Goal: Information Seeking & Learning: Compare options

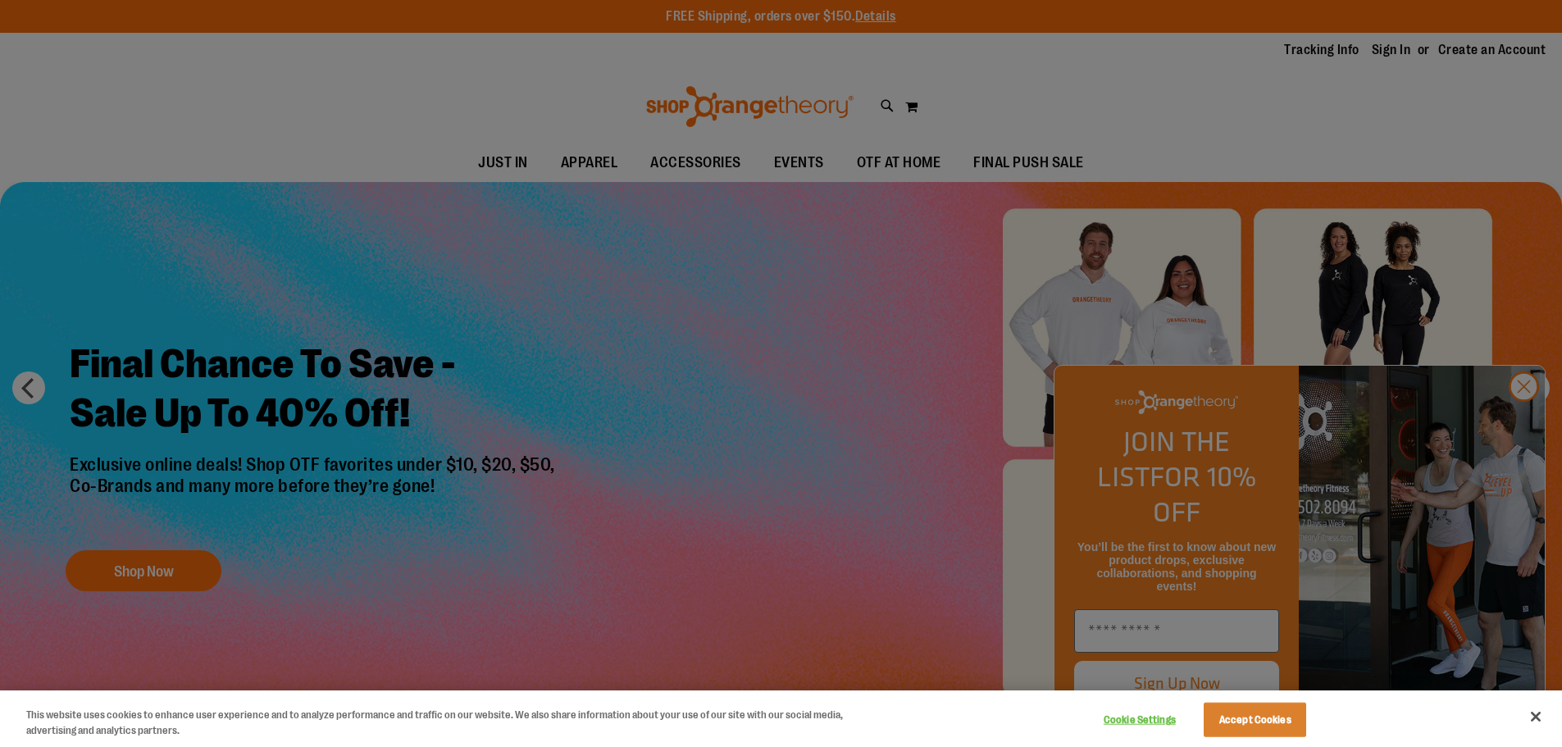
click at [1523, 424] on div at bounding box center [781, 373] width 1562 height 747
click at [1520, 416] on div at bounding box center [781, 373] width 1562 height 747
click at [1229, 721] on button "Accept Cookies" at bounding box center [1255, 720] width 103 height 34
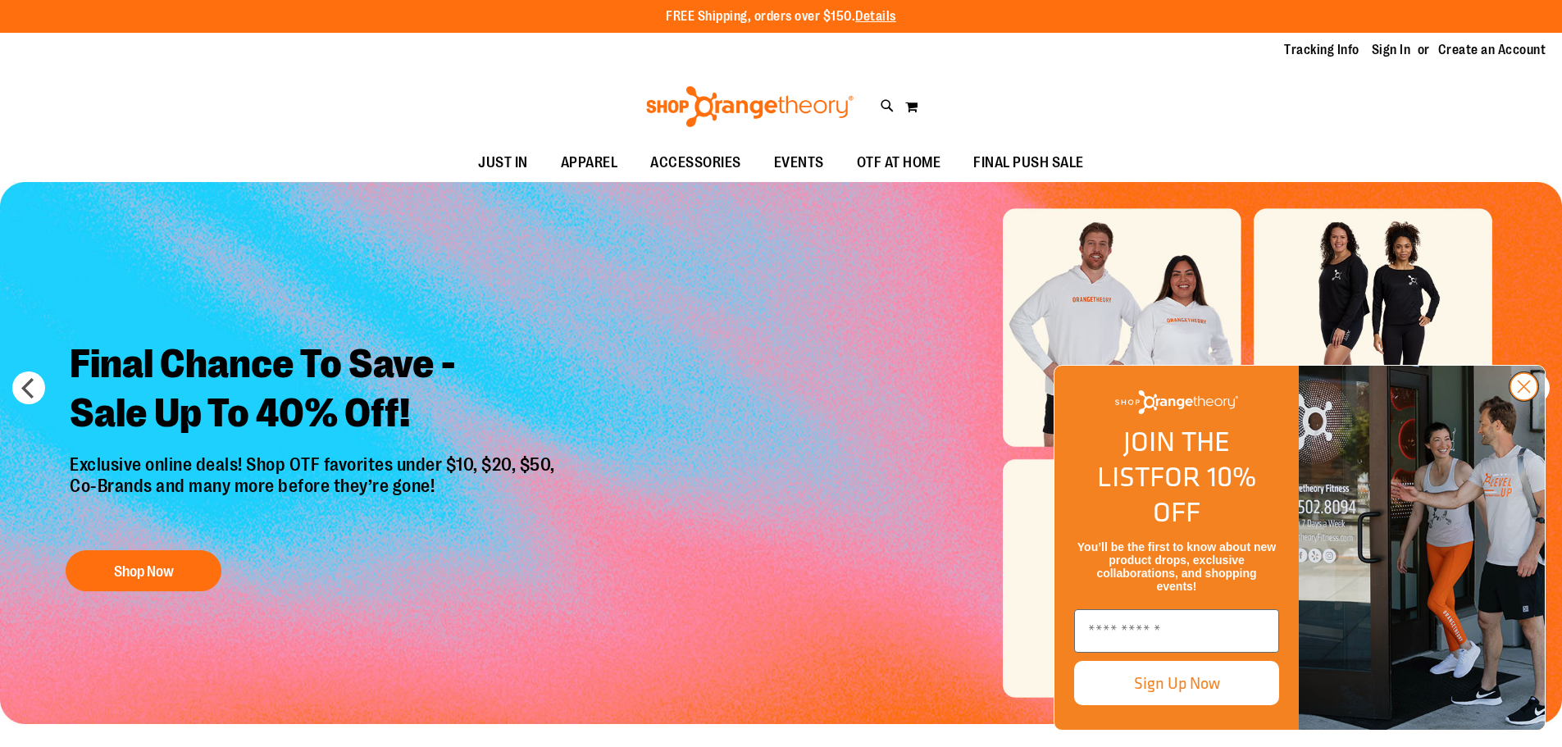
click at [1528, 400] on circle "Close dialog" at bounding box center [1524, 386] width 27 height 27
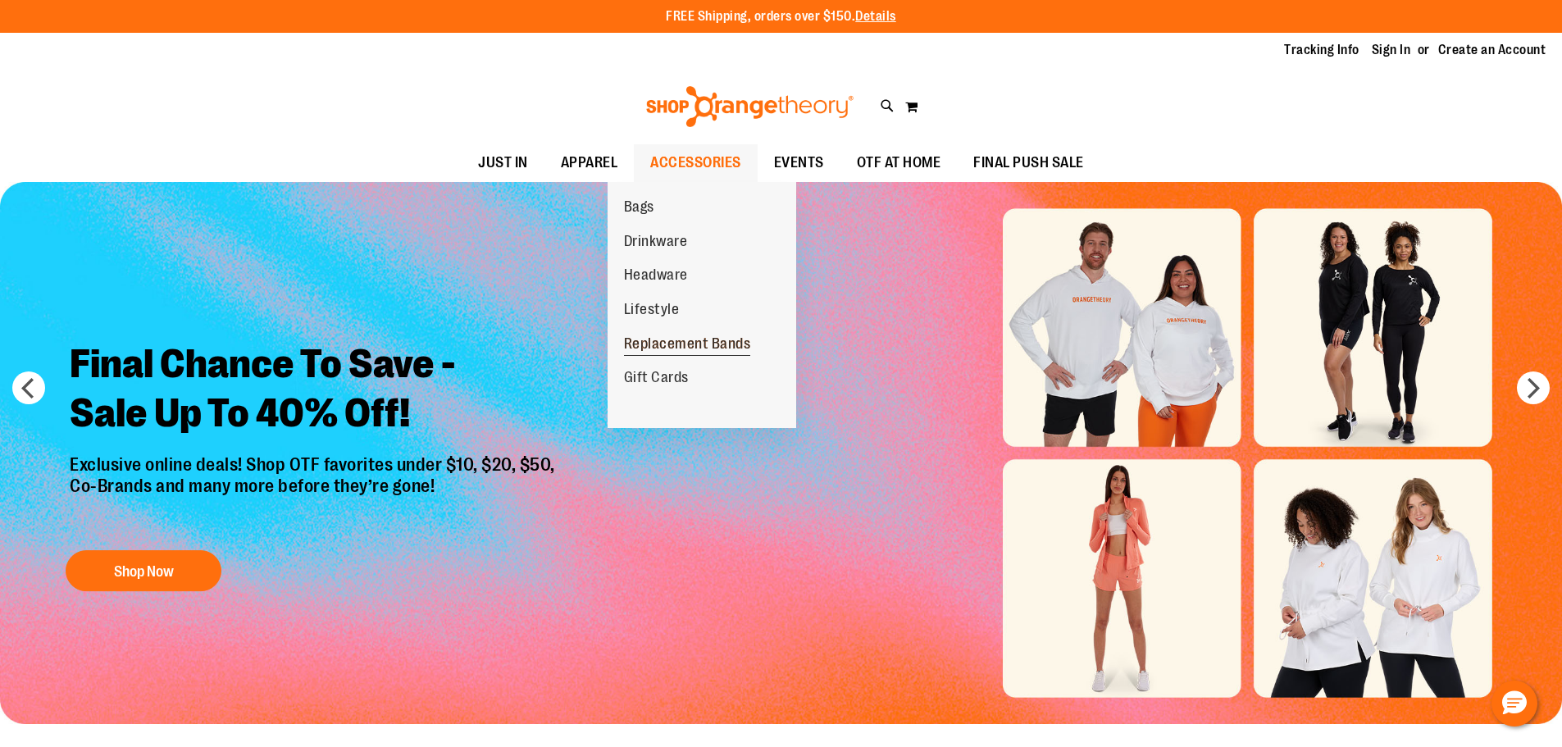
click at [668, 341] on span "Replacement Bands" at bounding box center [687, 345] width 127 height 21
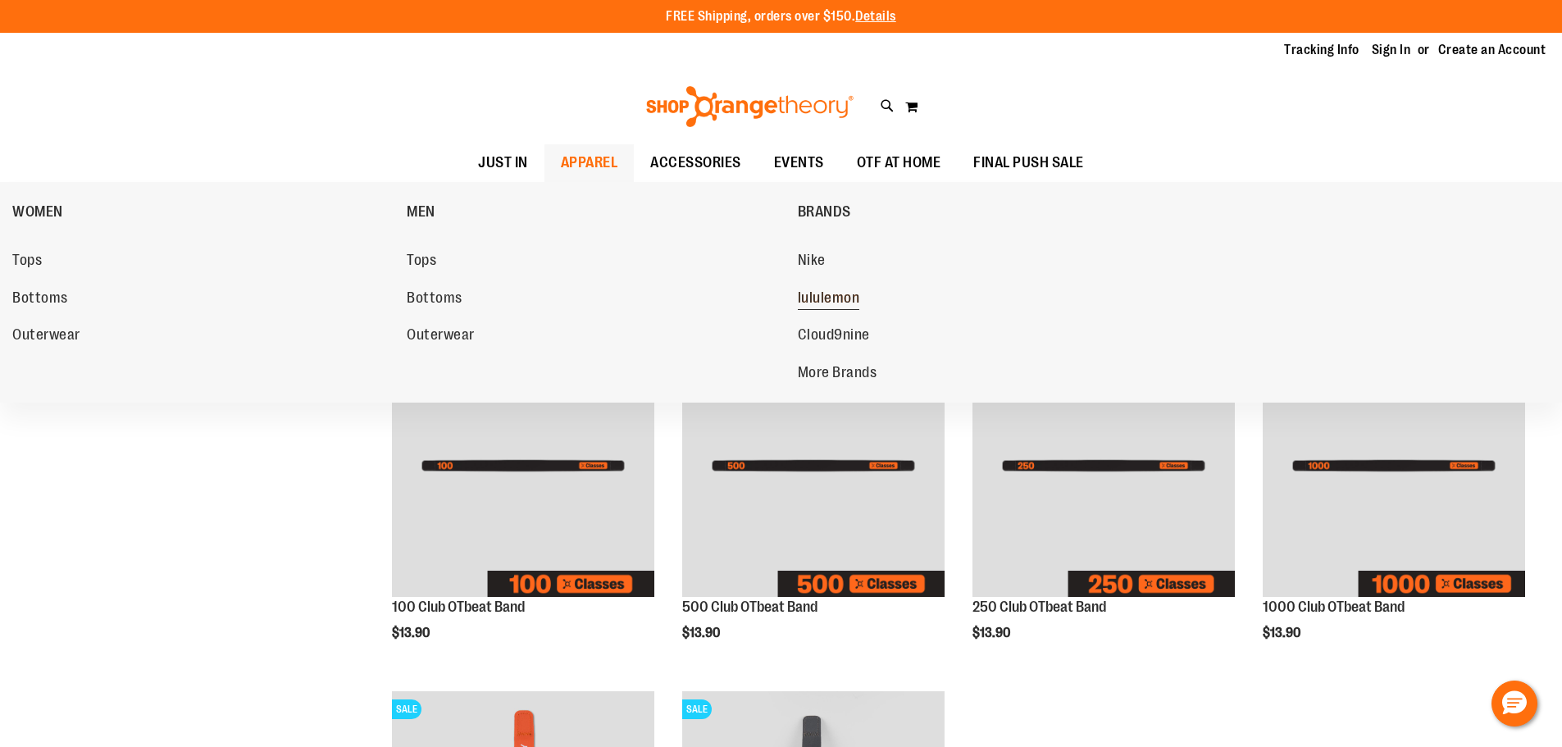
click at [843, 295] on span "lululemon" at bounding box center [829, 300] width 62 height 21
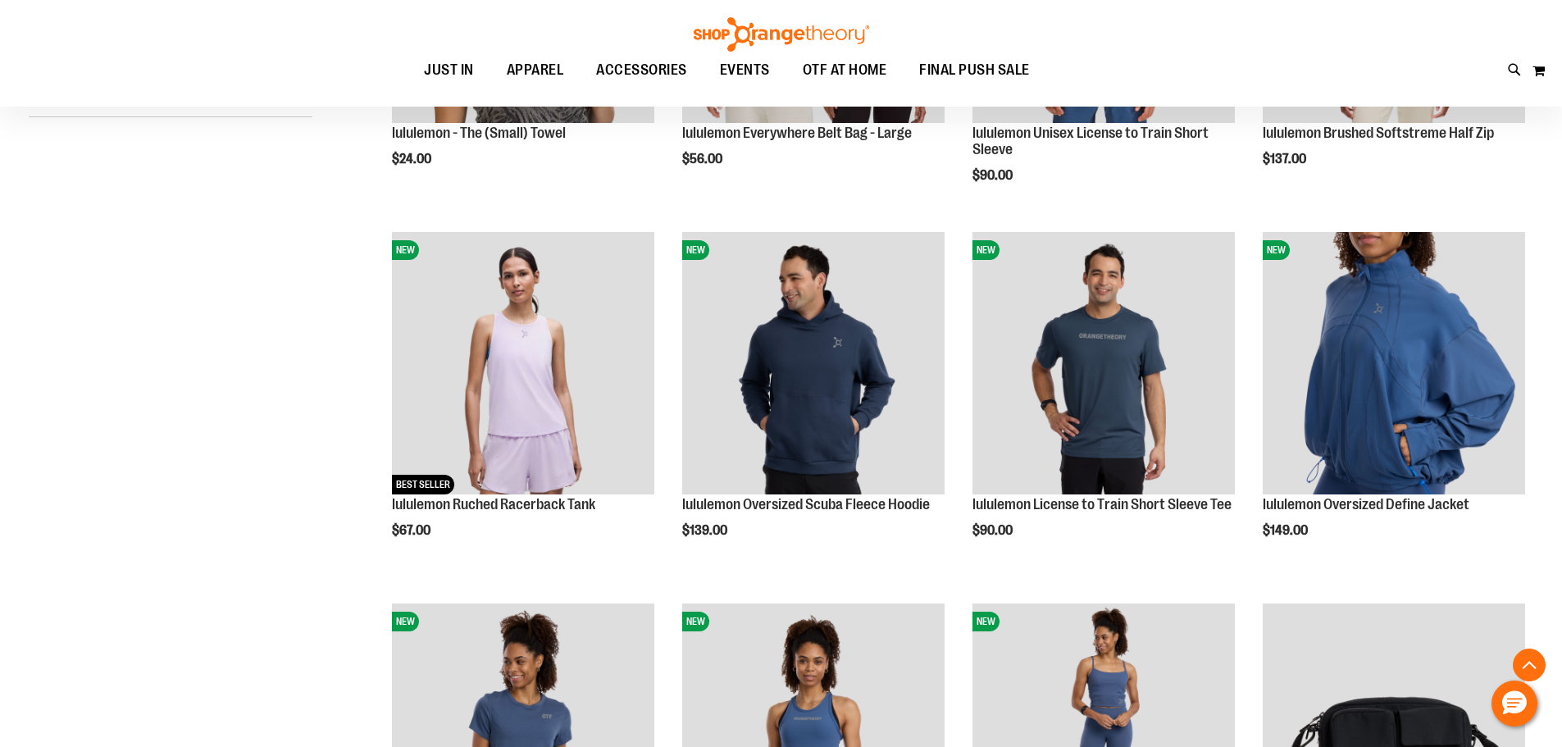
scroll to position [491, 0]
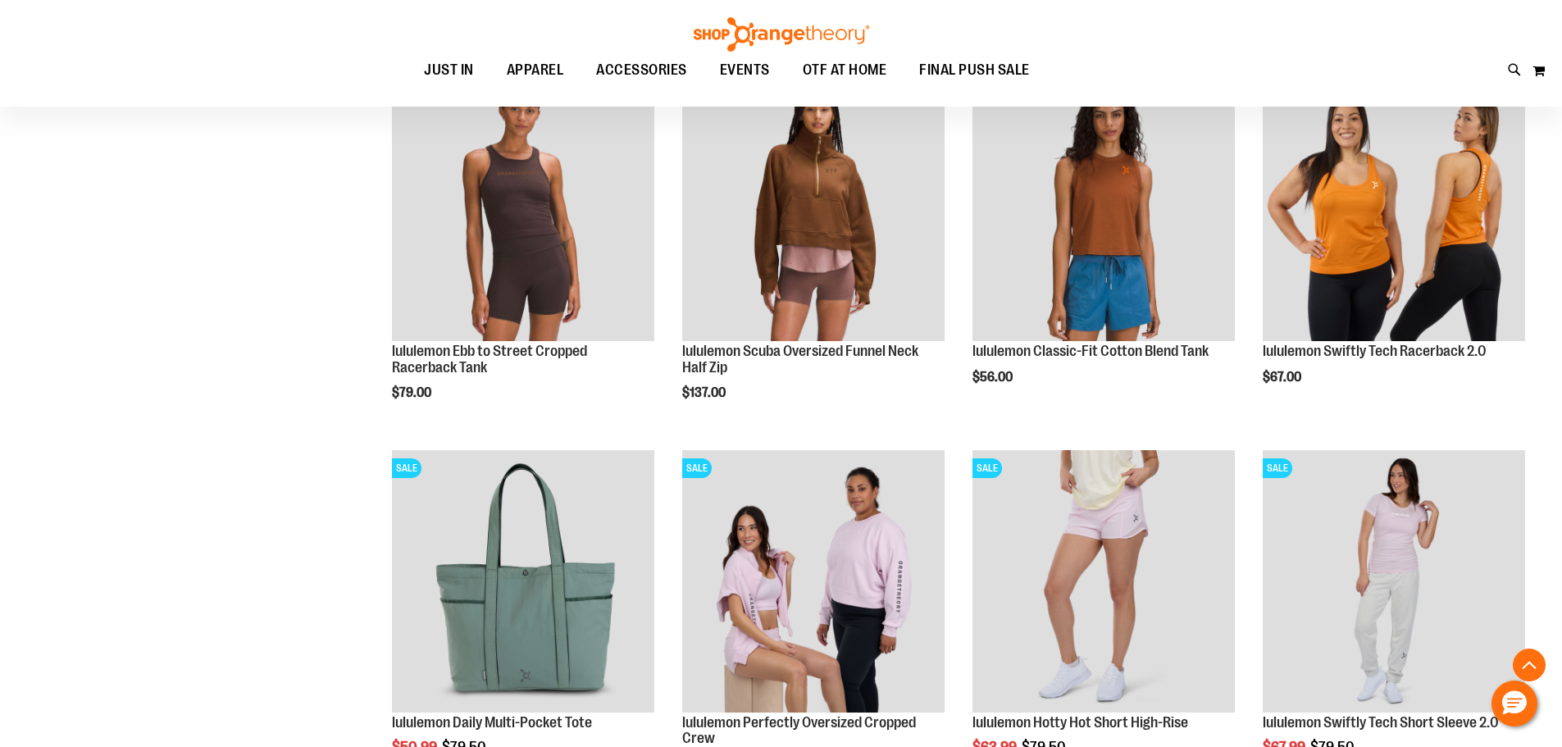
scroll to position [1393, 0]
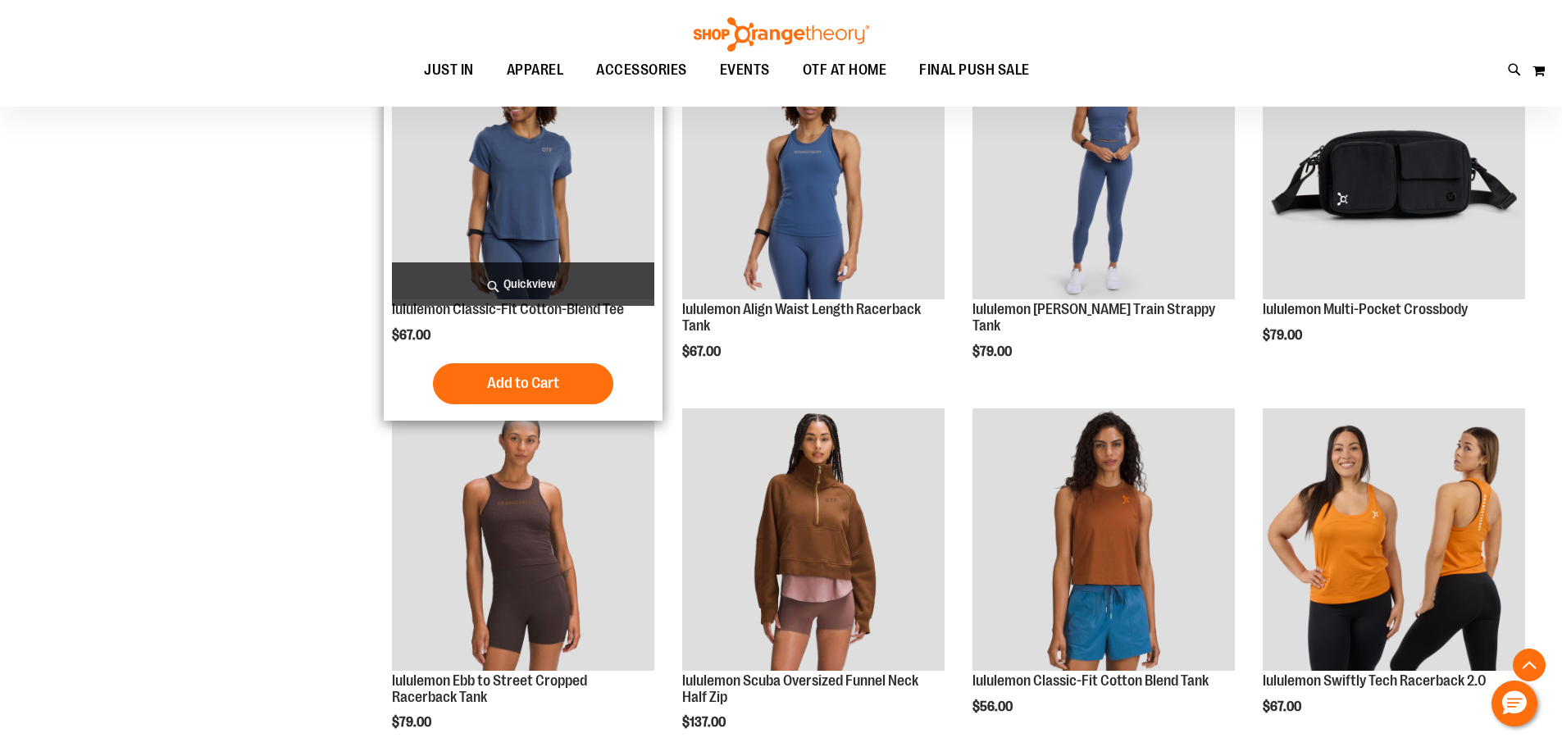
scroll to position [901, 0]
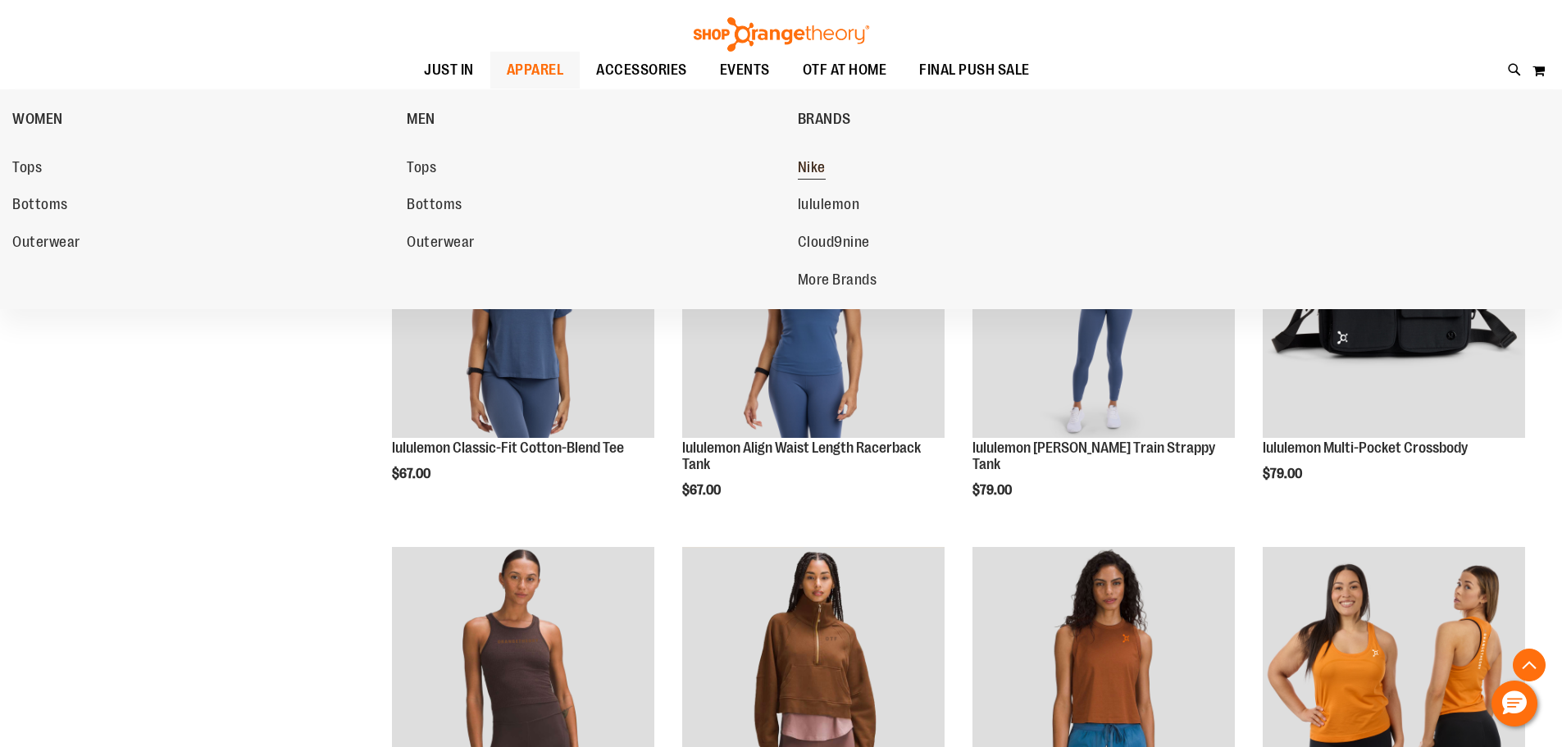
click at [800, 162] on span "Nike" at bounding box center [812, 169] width 28 height 21
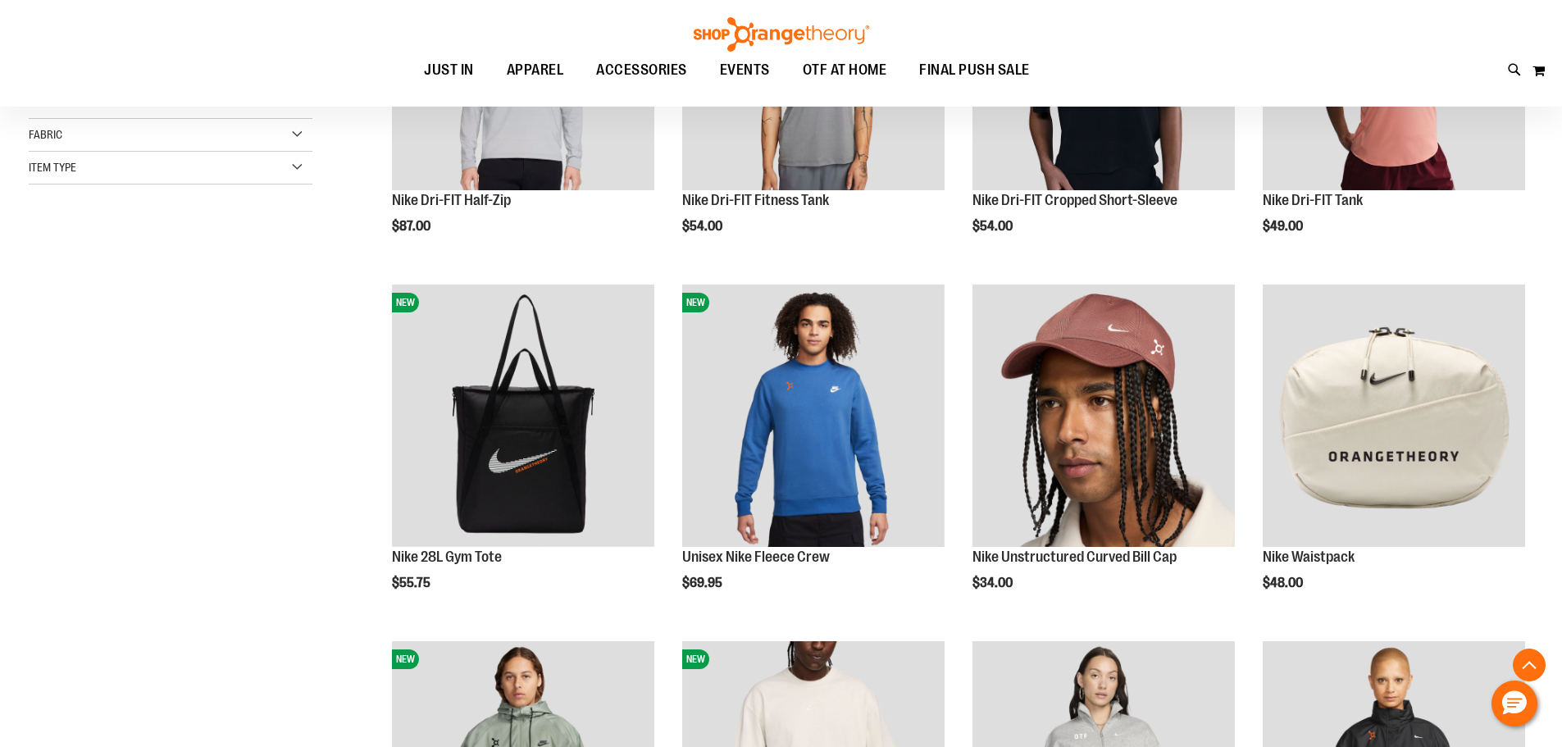
scroll to position [409, 0]
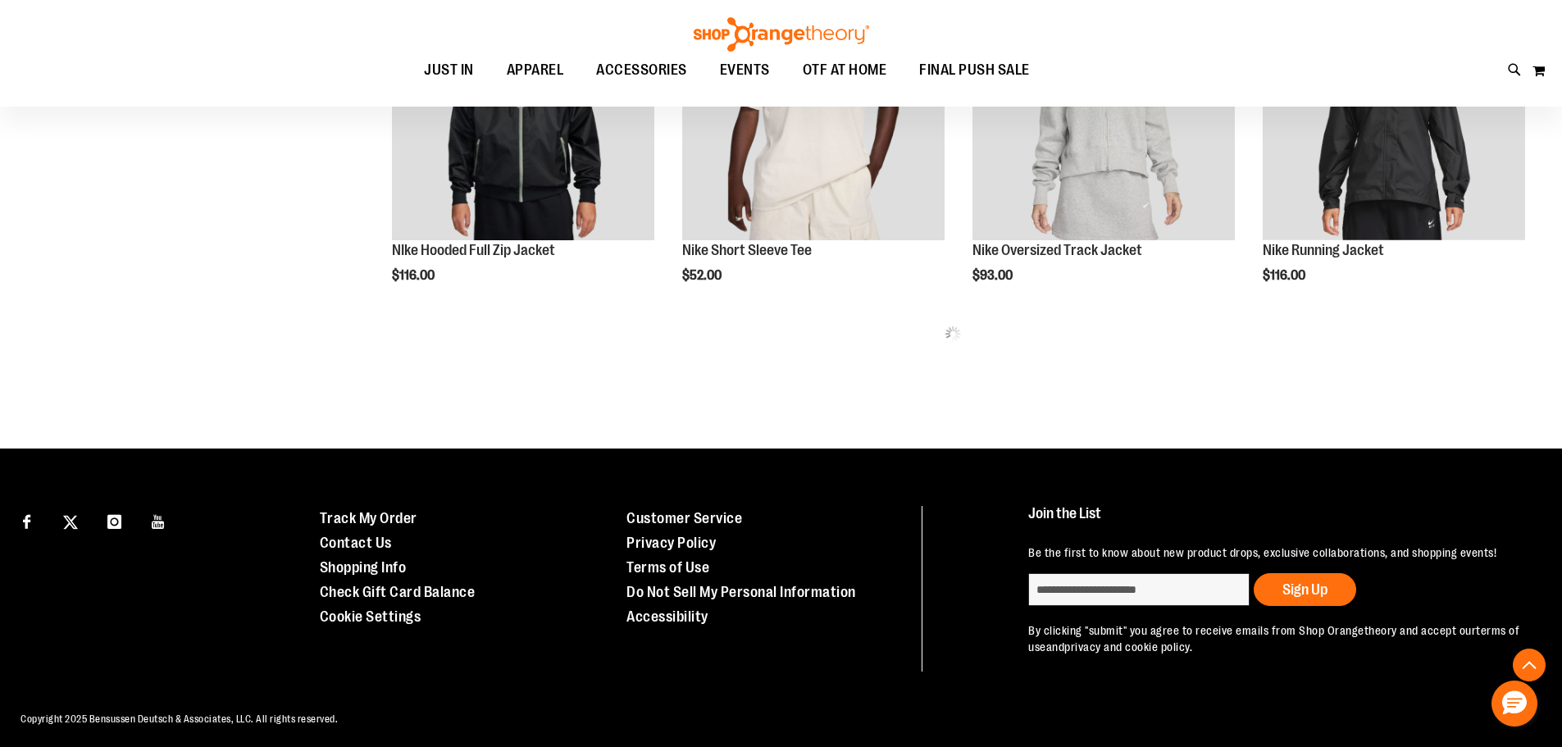
scroll to position [1078, 0]
